Goal: Task Accomplishment & Management: Complete application form

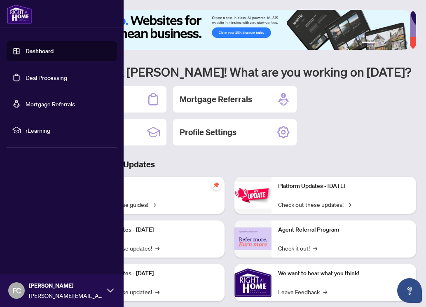
click at [51, 77] on link "Deal Processing" at bounding box center [47, 77] width 42 height 7
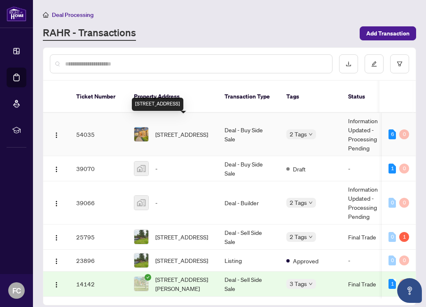
click at [182, 130] on span "[STREET_ADDRESS]" at bounding box center [181, 134] width 53 height 9
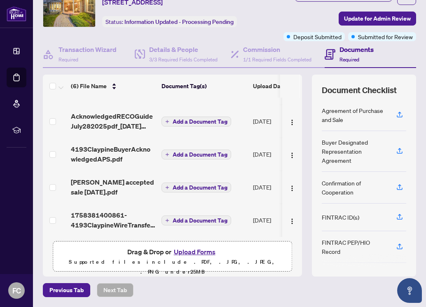
scroll to position [51, 0]
click at [167, 51] on h4 "Details & People" at bounding box center [183, 49] width 68 height 10
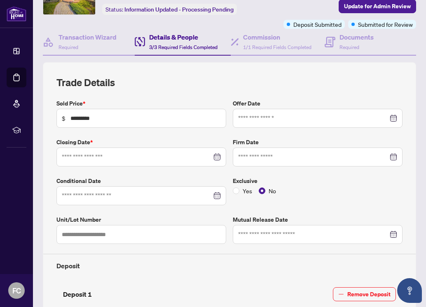
type input "**********"
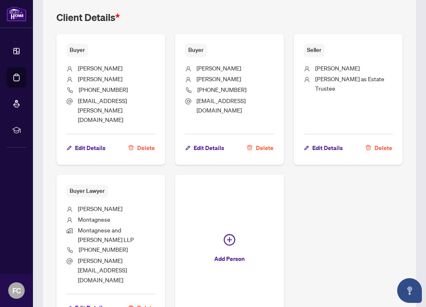
scroll to position [541, 0]
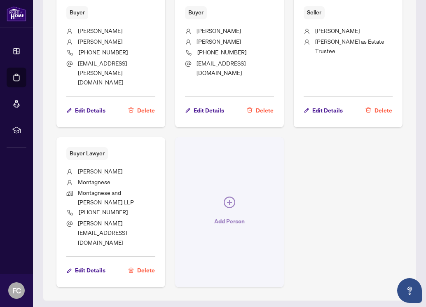
click at [228, 200] on icon "plus-circle" at bounding box center [229, 202] width 5 height 5
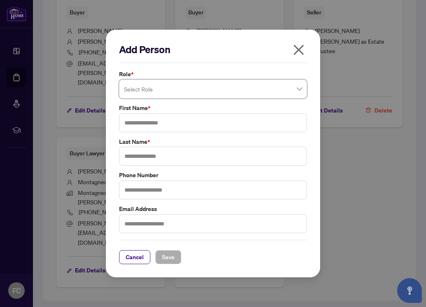
click at [301, 87] on span at bounding box center [213, 89] width 178 height 16
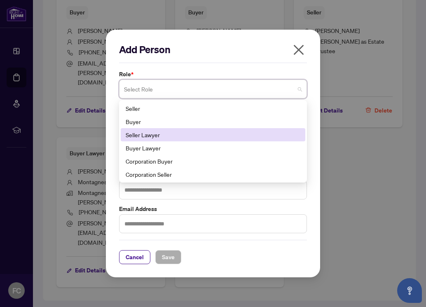
click at [148, 135] on div "Seller Lawyer" at bounding box center [213, 134] width 175 height 9
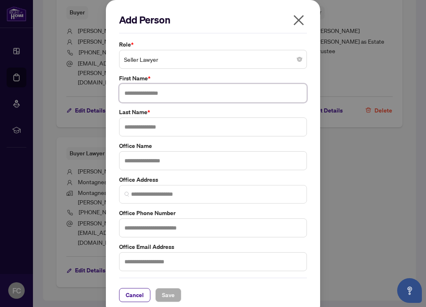
click at [159, 96] on input "text" at bounding box center [213, 93] width 188 height 19
type input "**********"
click at [162, 127] on input "text" at bounding box center [213, 126] width 188 height 19
type input "****"
click at [146, 162] on input "text" at bounding box center [213, 160] width 188 height 19
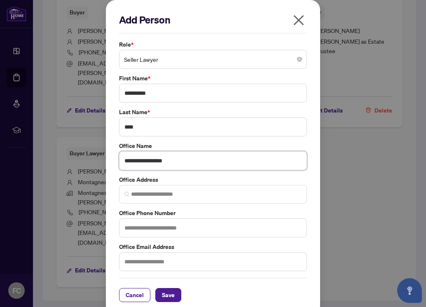
type input "**********"
click at [164, 225] on input "text" at bounding box center [213, 227] width 188 height 19
type input "**********"
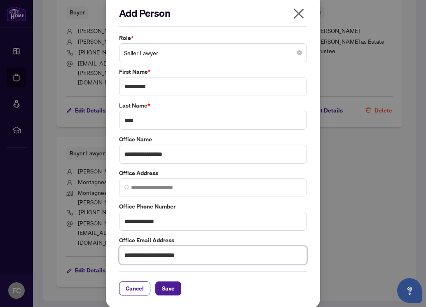
scroll to position [8, 0]
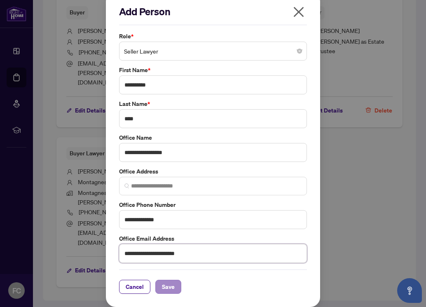
type input "**********"
click at [167, 288] on span "Save" at bounding box center [168, 286] width 13 height 13
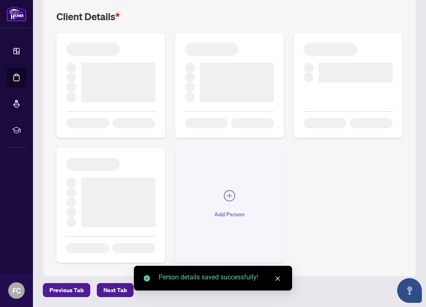
scroll to position [541, 0]
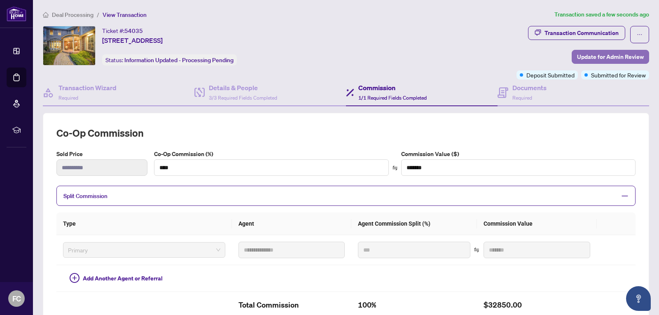
click at [426, 54] on span "Update for Admin Review" at bounding box center [610, 56] width 67 height 13
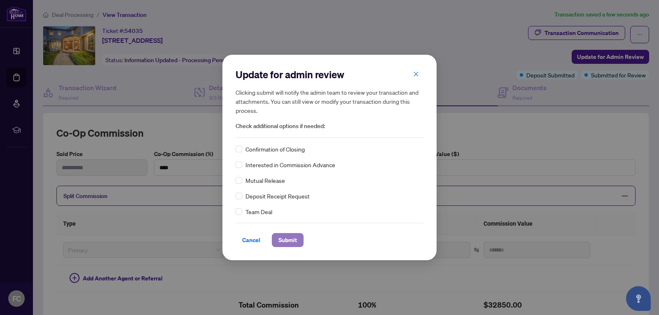
click at [284, 239] on span "Submit" at bounding box center [288, 240] width 19 height 13
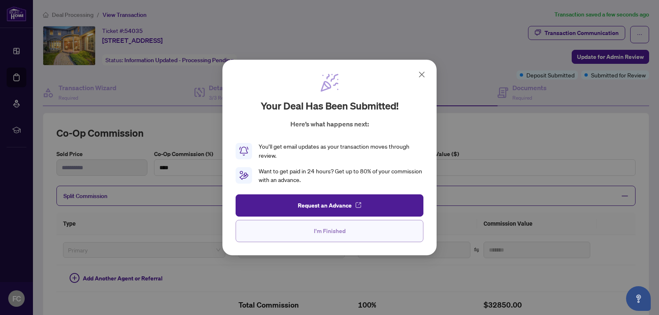
click at [330, 234] on span "I'm Finished" at bounding box center [330, 231] width 32 height 13
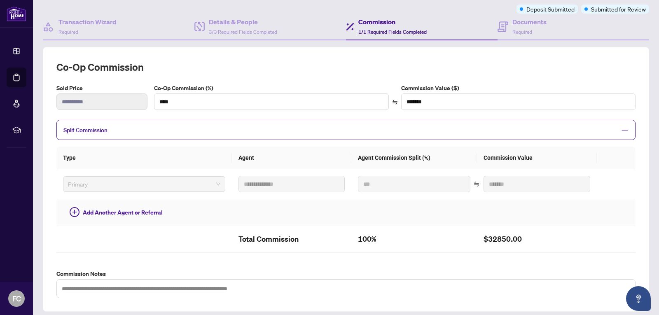
scroll to position [41, 0]
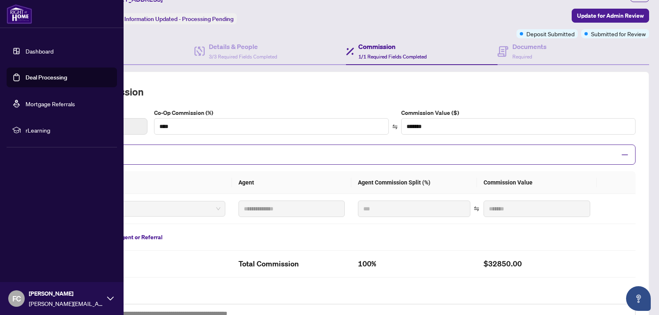
click at [110, 302] on div "FC [PERSON_NAME] [PERSON_NAME][EMAIL_ADDRESS][PERSON_NAME][DOMAIN_NAME]" at bounding box center [62, 298] width 124 height 33
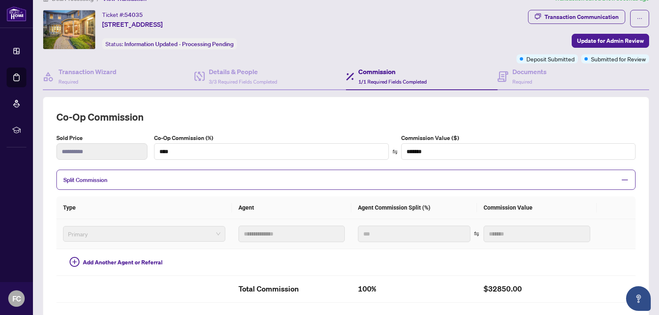
scroll to position [0, 0]
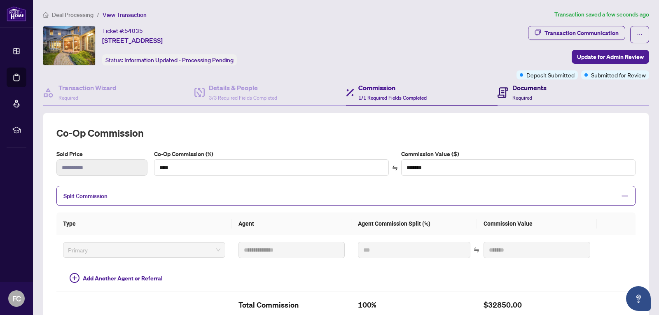
click at [426, 90] on h4 "Documents" at bounding box center [530, 88] width 34 height 10
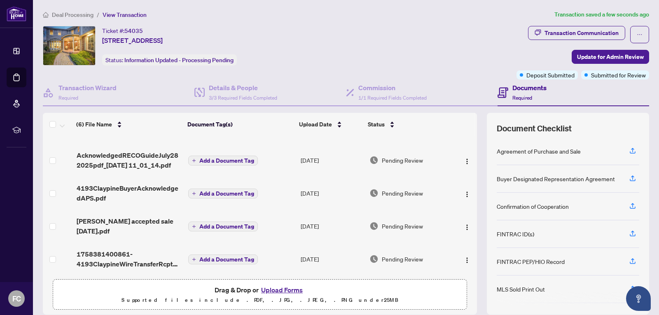
scroll to position [61, 0]
click at [272, 290] on button "Upload Forms" at bounding box center [282, 290] width 47 height 11
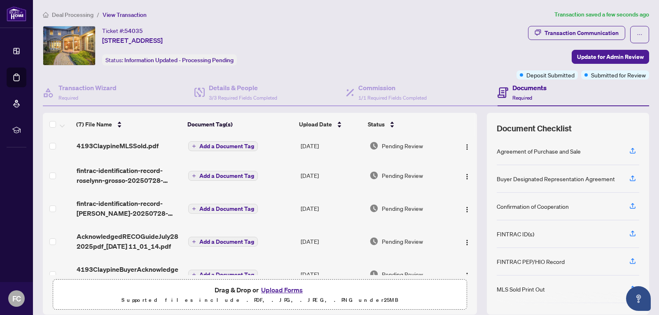
scroll to position [0, 0]
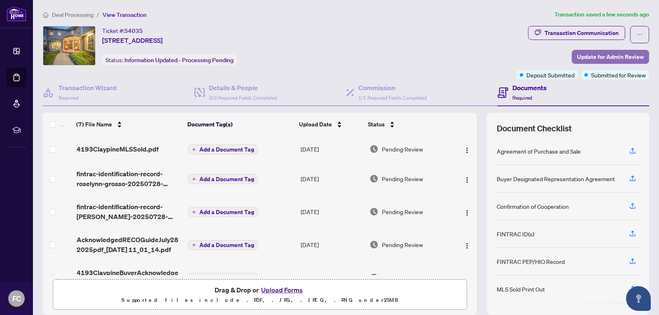
click at [426, 56] on span "Update for Admin Review" at bounding box center [610, 56] width 67 height 13
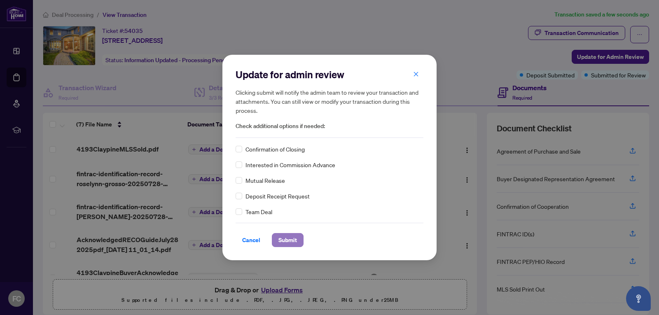
click at [292, 240] on span "Submit" at bounding box center [288, 240] width 19 height 13
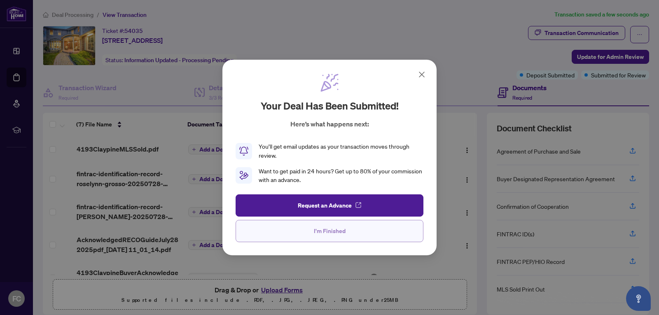
click at [318, 235] on span "I'm Finished" at bounding box center [330, 231] width 32 height 13
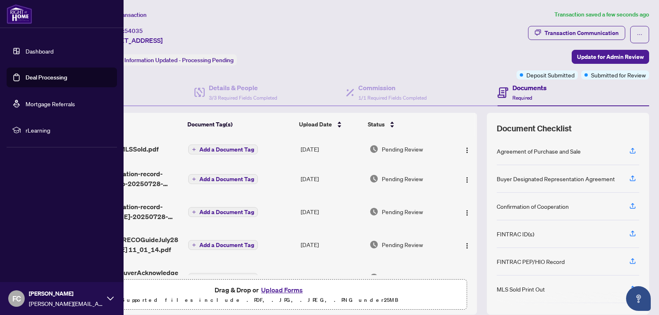
click at [109, 297] on icon at bounding box center [110, 298] width 7 height 7
click at [32, 252] on span "Logout" at bounding box center [33, 249] width 19 height 13
